Goal: Task Accomplishment & Management: Use online tool/utility

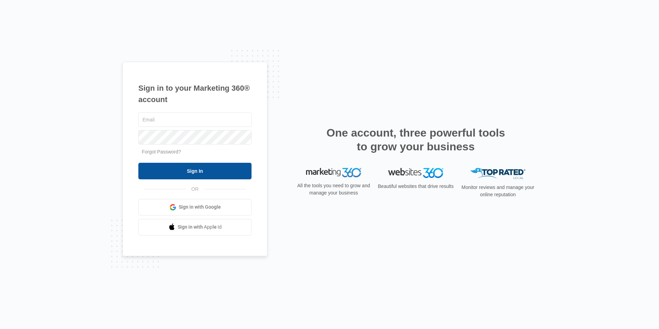
type input "[PERSON_NAME][EMAIL_ADDRESS][DOMAIN_NAME]"
click at [208, 174] on input "Sign In" at bounding box center [194, 171] width 113 height 17
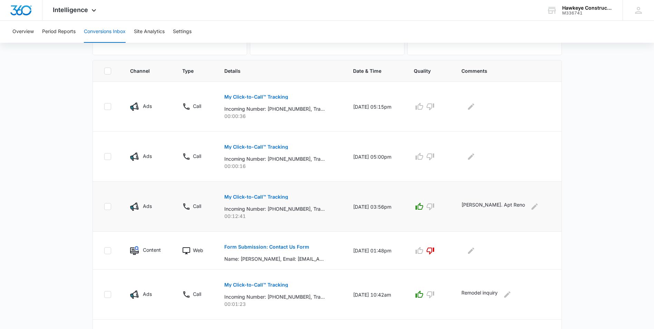
scroll to position [138, 0]
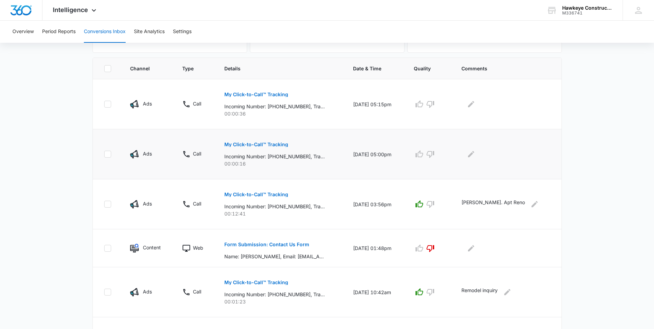
click at [276, 145] on p "My Click-to-Call™ Tracking" at bounding box center [256, 144] width 64 height 5
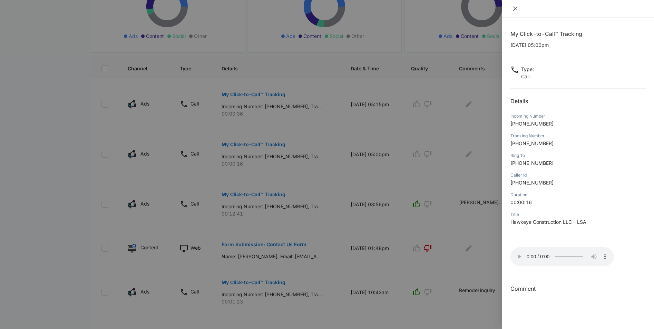
click at [514, 8] on icon "close" at bounding box center [515, 9] width 4 height 4
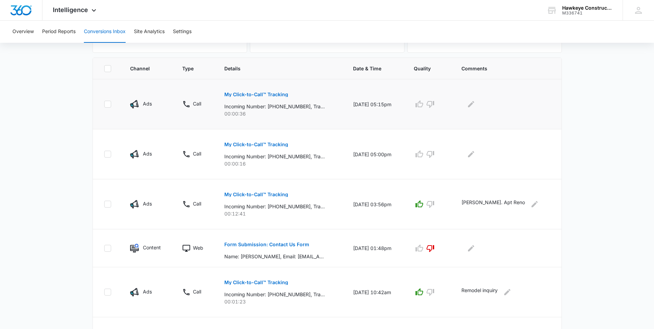
click at [264, 98] on button "My Click-to-Call™ Tracking" at bounding box center [256, 94] width 64 height 17
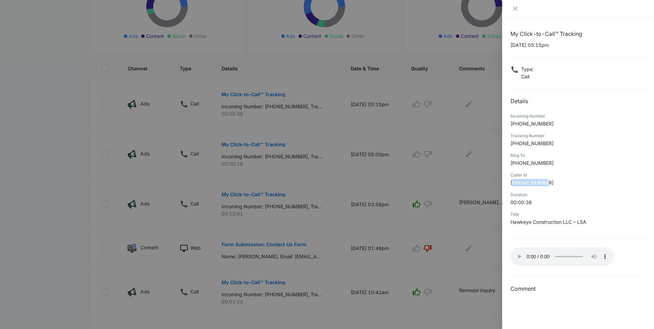
drag, startPoint x: 551, startPoint y: 183, endPoint x: 514, endPoint y: 183, distance: 37.3
click at [514, 183] on p "[PHONE_NUMBER]" at bounding box center [577, 182] width 135 height 7
drag, startPoint x: 514, startPoint y: 183, endPoint x: 553, endPoint y: 183, distance: 39.7
click at [552, 183] on p "[PHONE_NUMBER]" at bounding box center [577, 182] width 135 height 7
drag, startPoint x: 554, startPoint y: 181, endPoint x: 517, endPoint y: 184, distance: 37.0
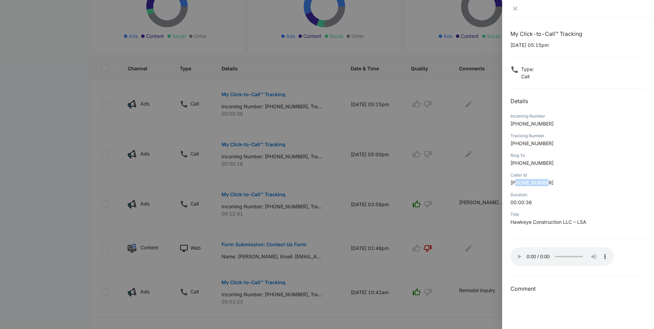
click at [517, 184] on p "[PHONE_NUMBER]" at bounding box center [577, 182] width 135 height 7
copy span "7165031975"
click at [475, 147] on div at bounding box center [327, 164] width 654 height 329
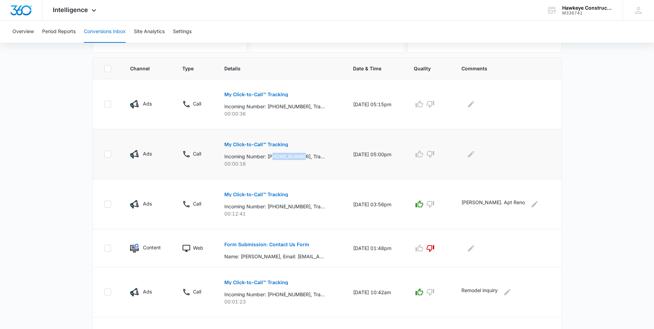
drag, startPoint x: 308, startPoint y: 157, endPoint x: 279, endPoint y: 155, distance: 29.1
click at [279, 155] on p "Incoming Number: [PHONE_NUMBER], Tracking Number: [PHONE_NUMBER], Ring To: [PHO…" at bounding box center [274, 156] width 100 height 7
copy p "4438664631"
